Goal: Register for event/course

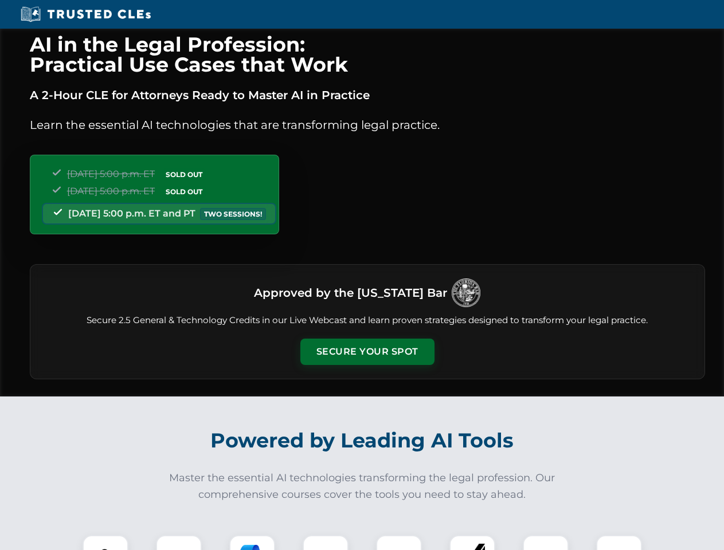
click at [367, 352] on button "Secure Your Spot" at bounding box center [367, 352] width 134 height 26
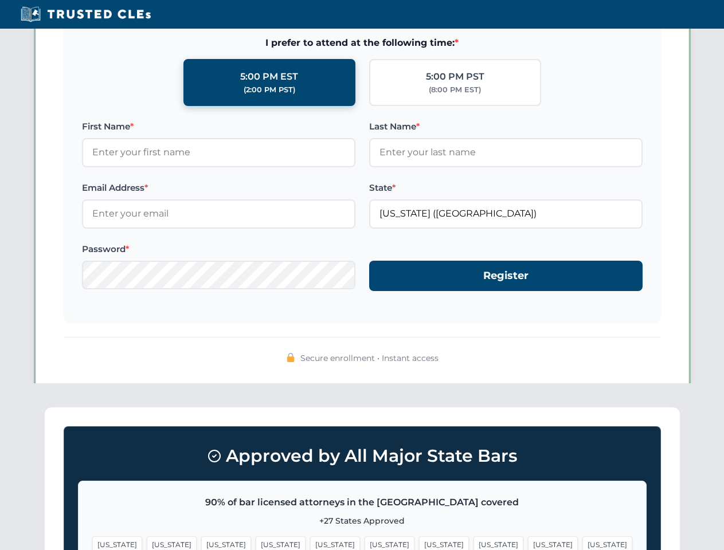
click at [364, 543] on span "[US_STATE]" at bounding box center [389, 544] width 50 height 17
click at [419, 543] on span "[US_STATE]" at bounding box center [444, 544] width 50 height 17
click at [528, 543] on span "[US_STATE]" at bounding box center [553, 544] width 50 height 17
